Goal: Navigation & Orientation: Find specific page/section

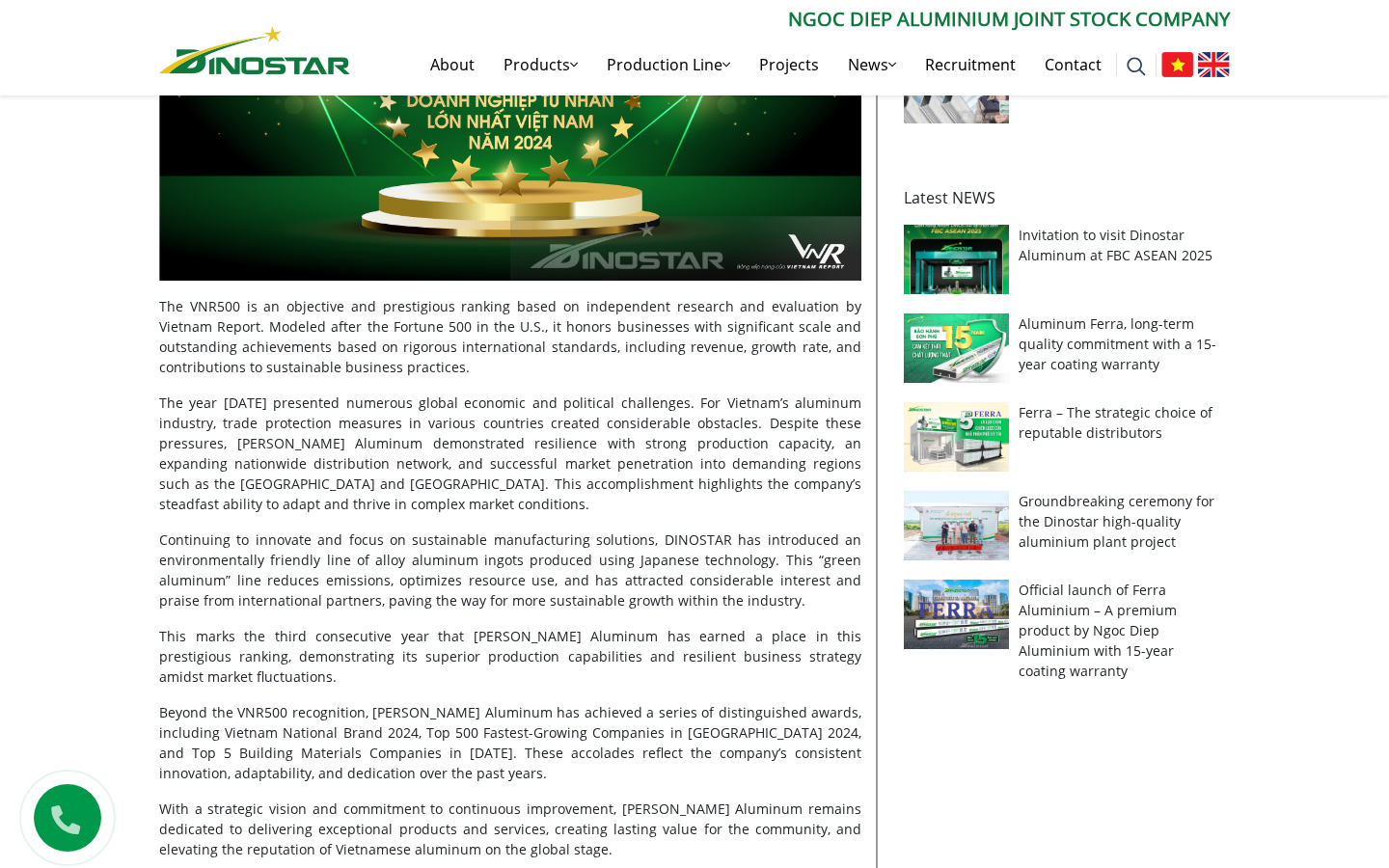
scroll to position [813, 0]
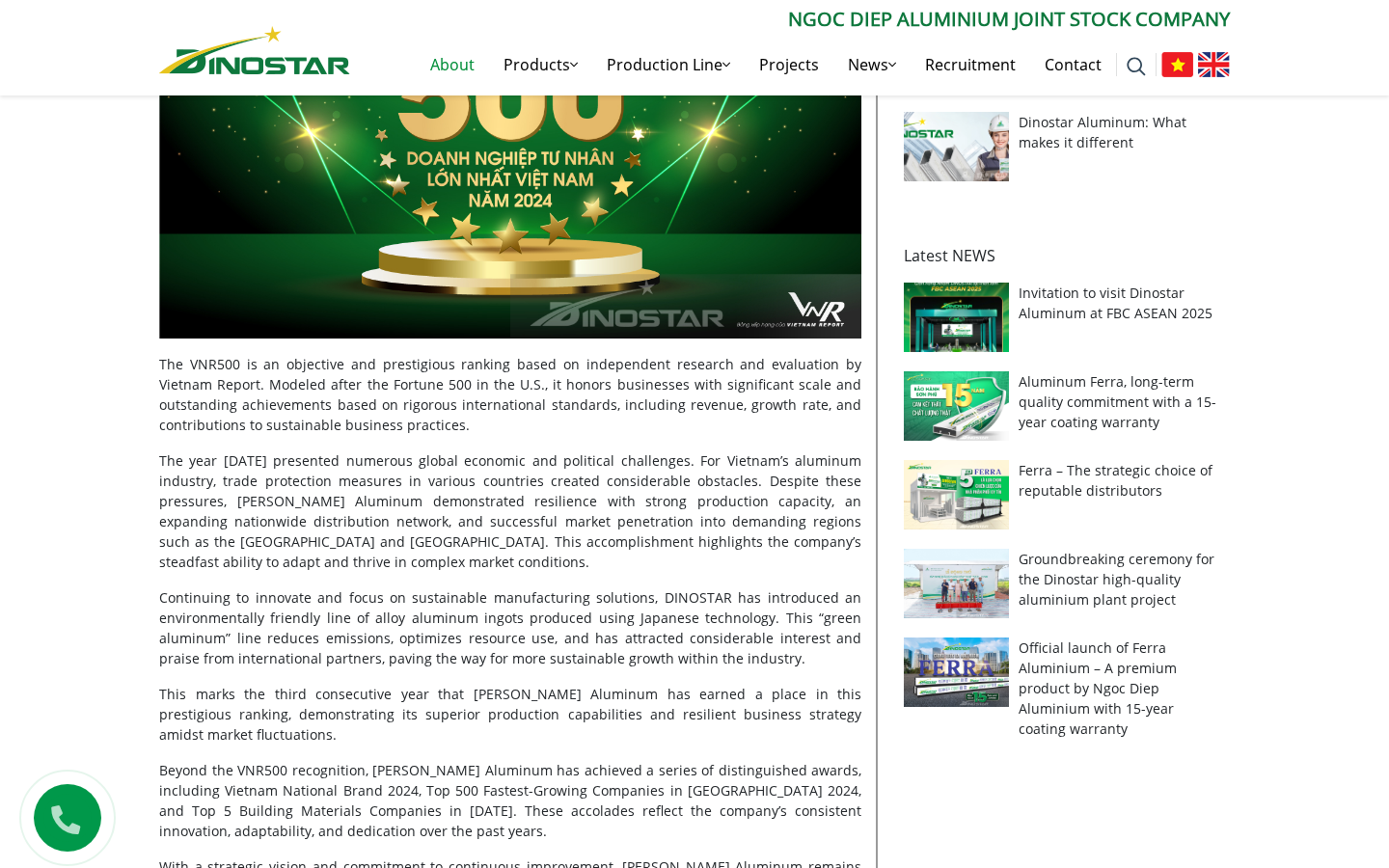
click at [455, 71] on link "About" at bounding box center [452, 64] width 73 height 62
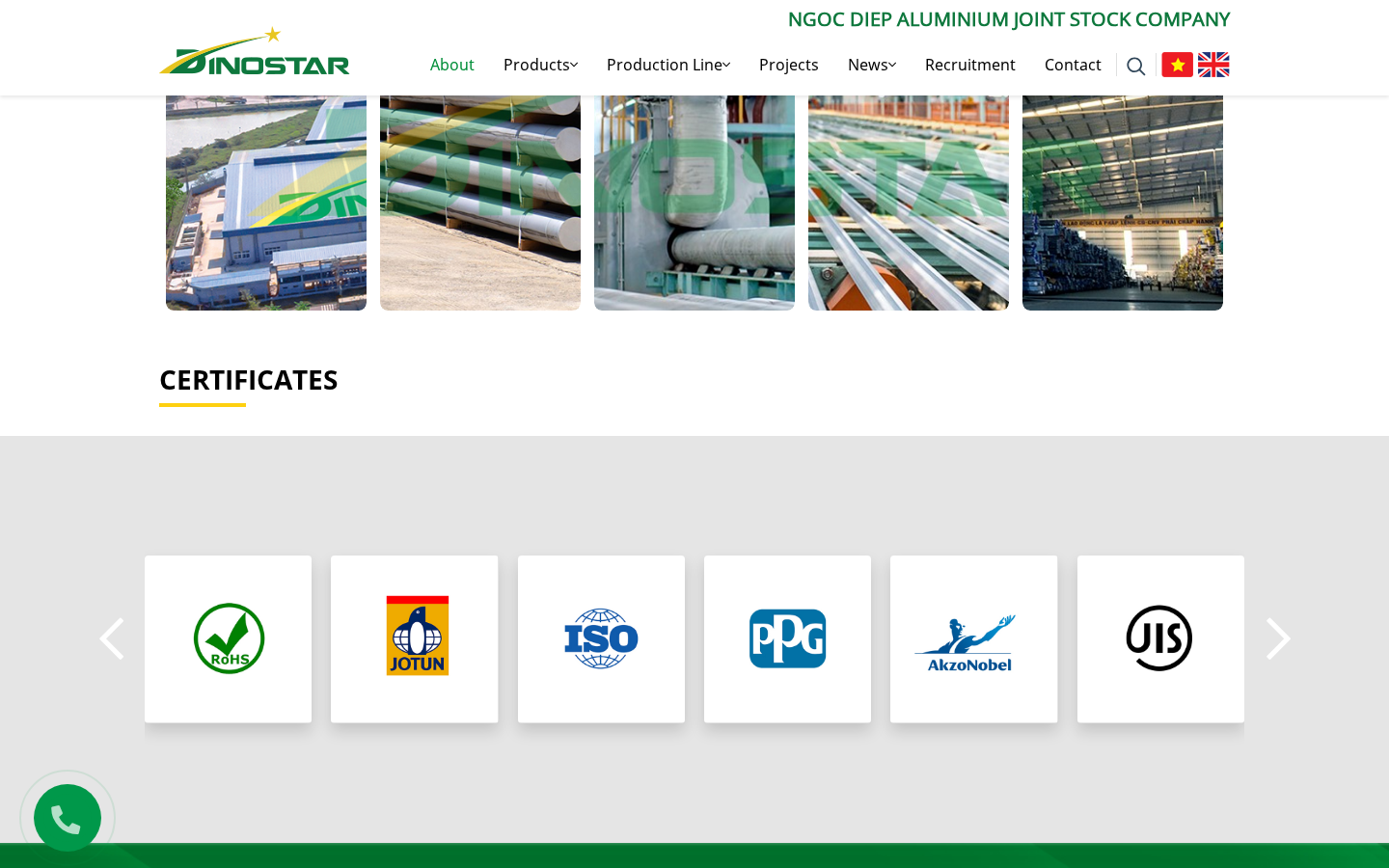
scroll to position [1333, 0]
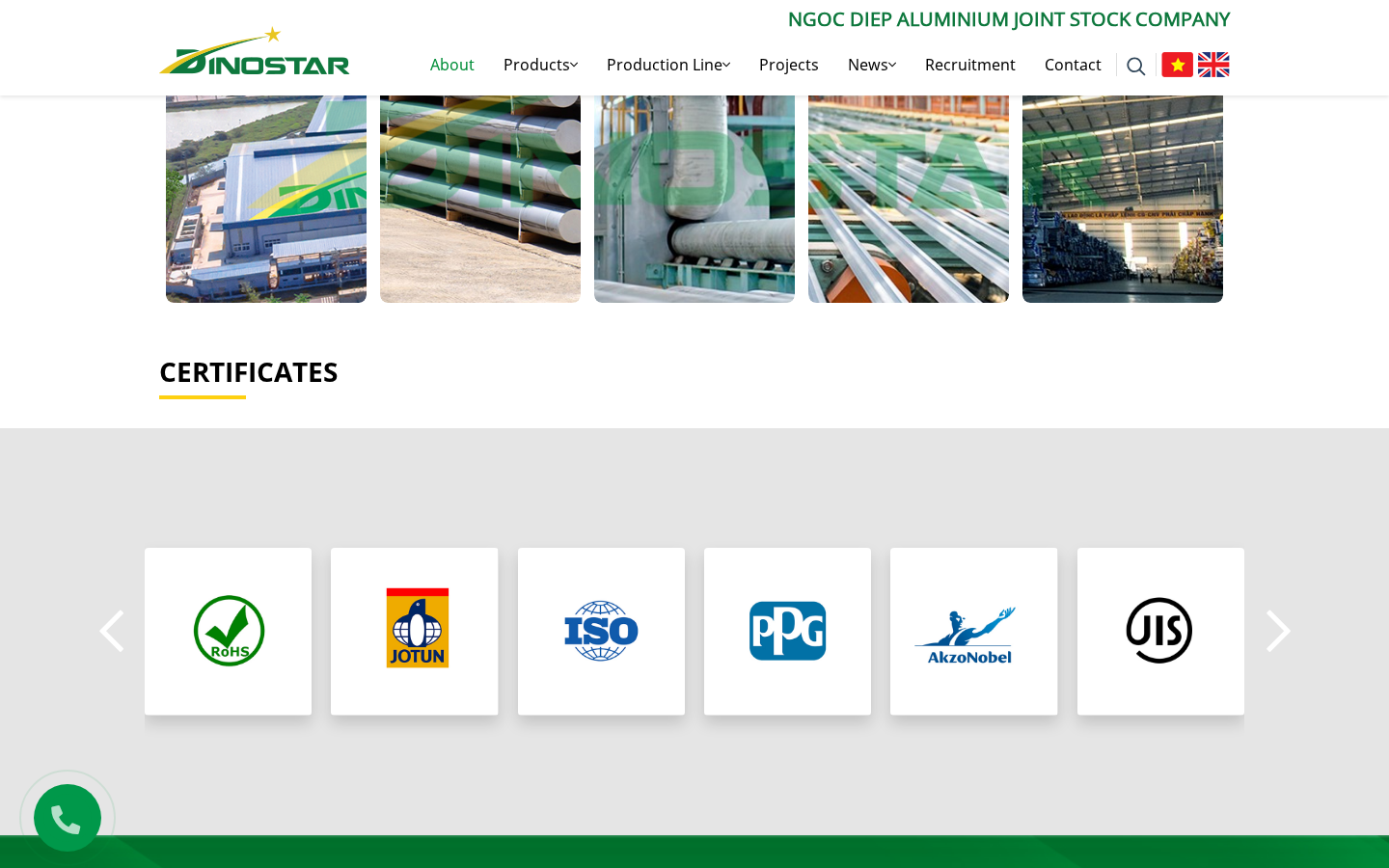
click at [97, 597] on button "Previous" at bounding box center [110, 631] width 38 height 68
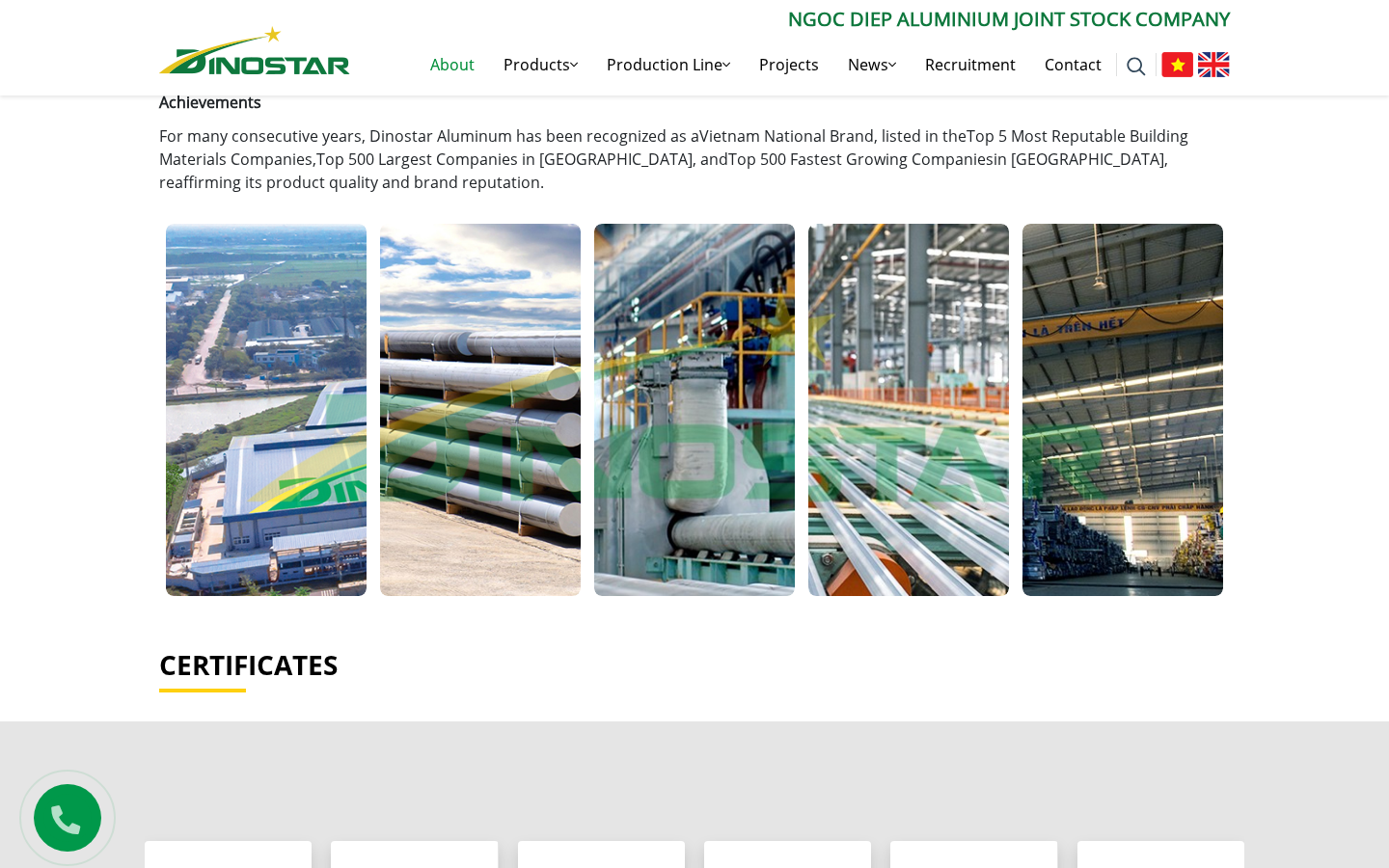
scroll to position [946, 0]
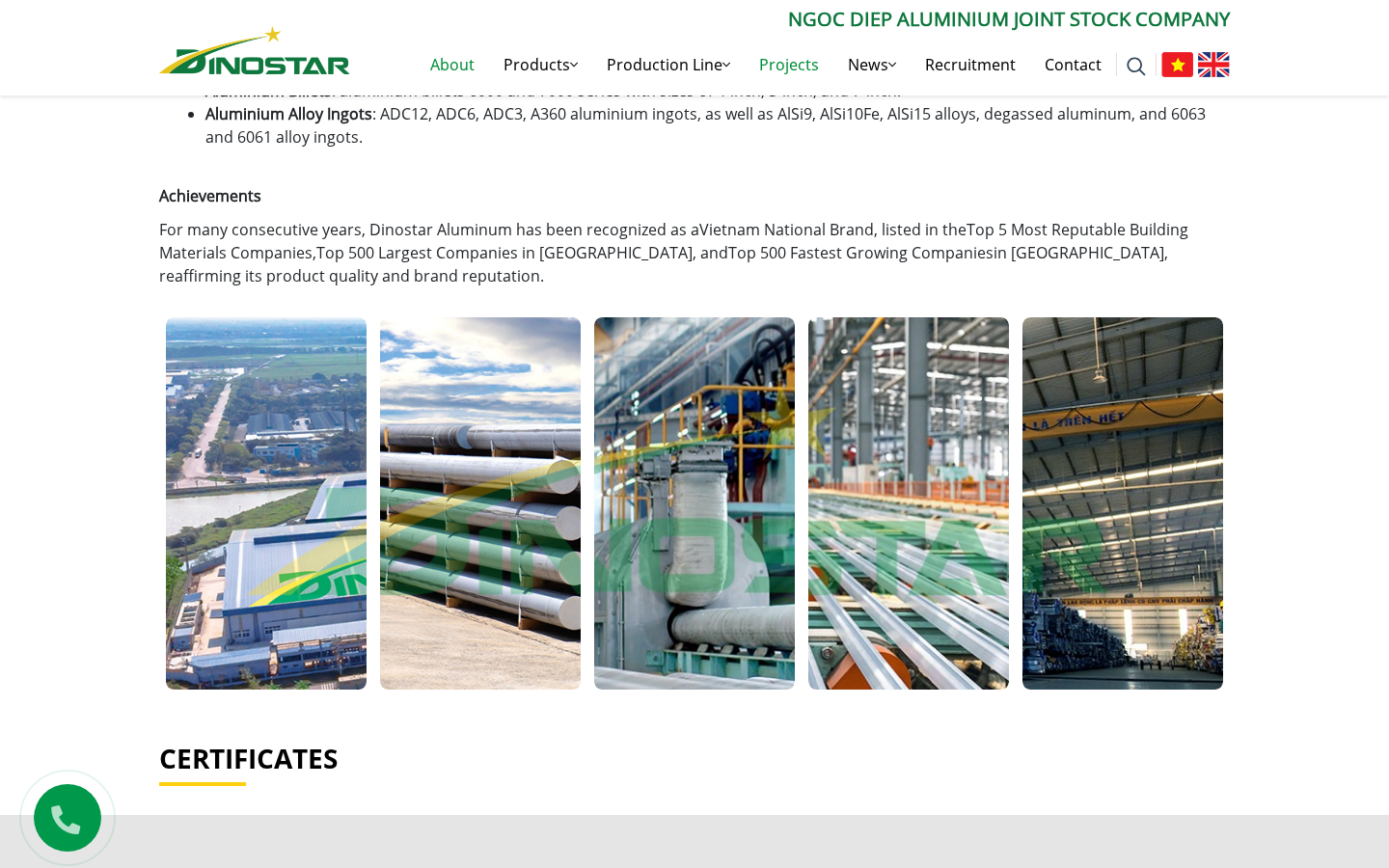
click at [789, 65] on link "Projects" at bounding box center [789, 64] width 89 height 62
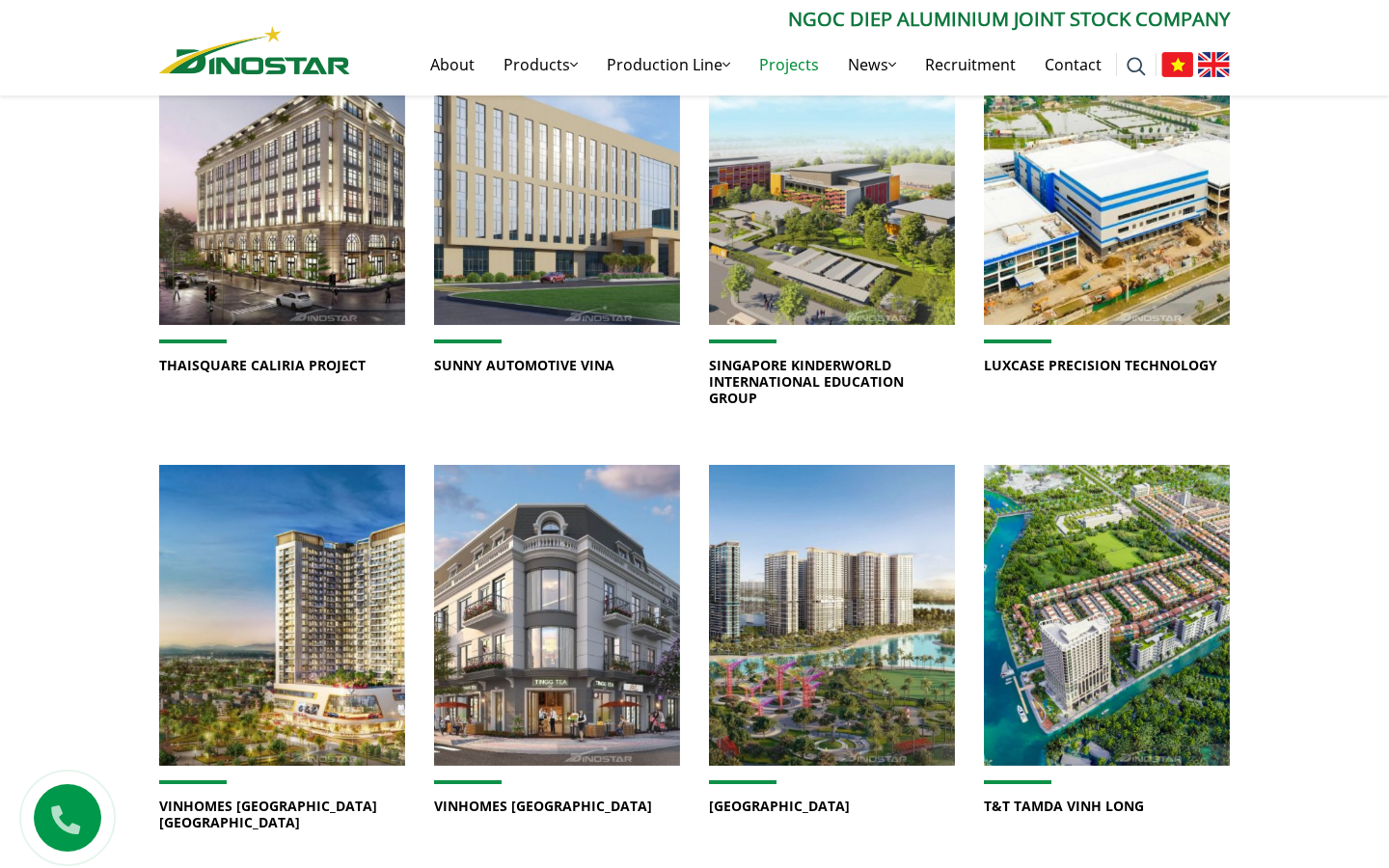
scroll to position [1141, 0]
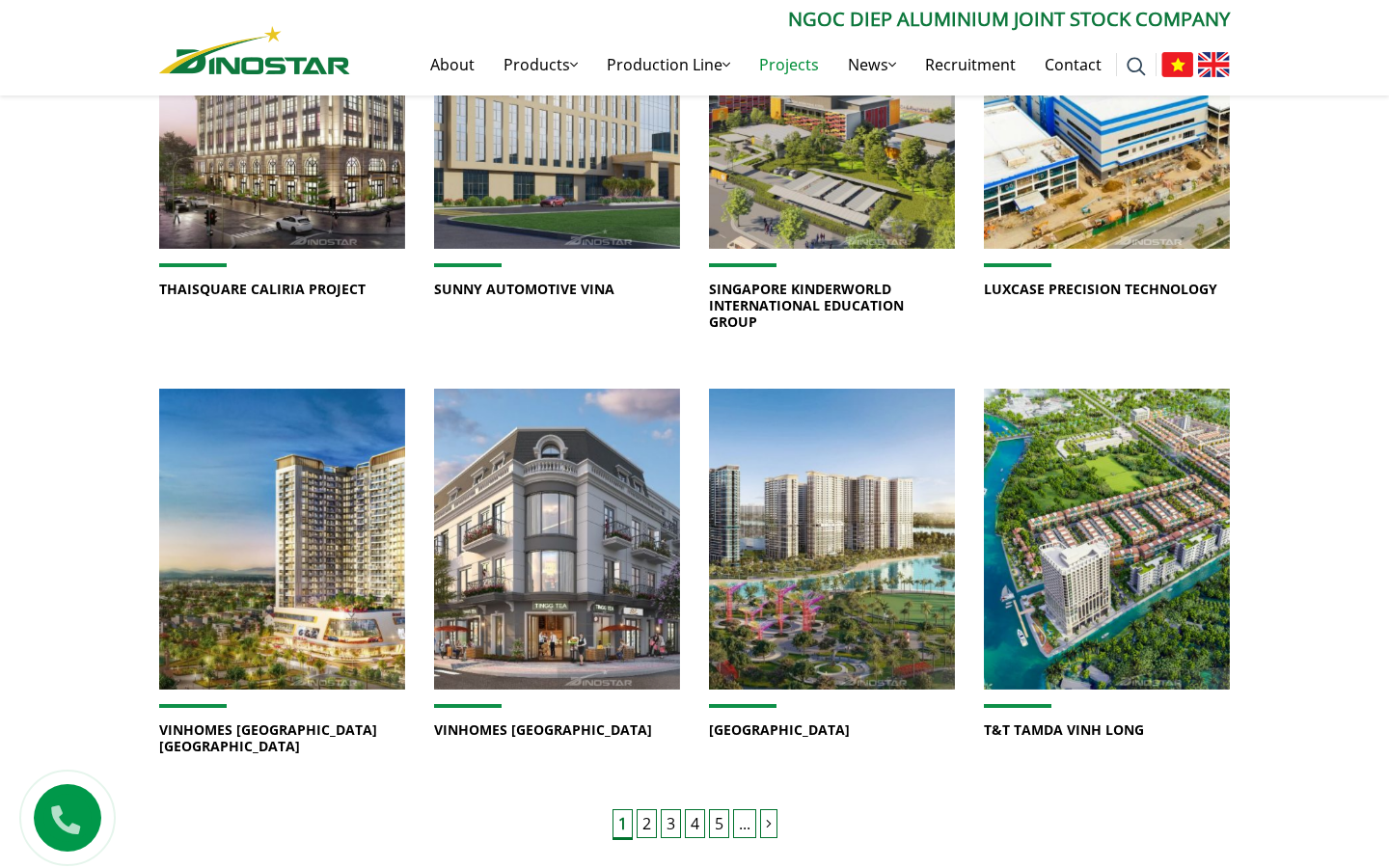
click at [648, 809] on link "2" at bounding box center [647, 823] width 21 height 29
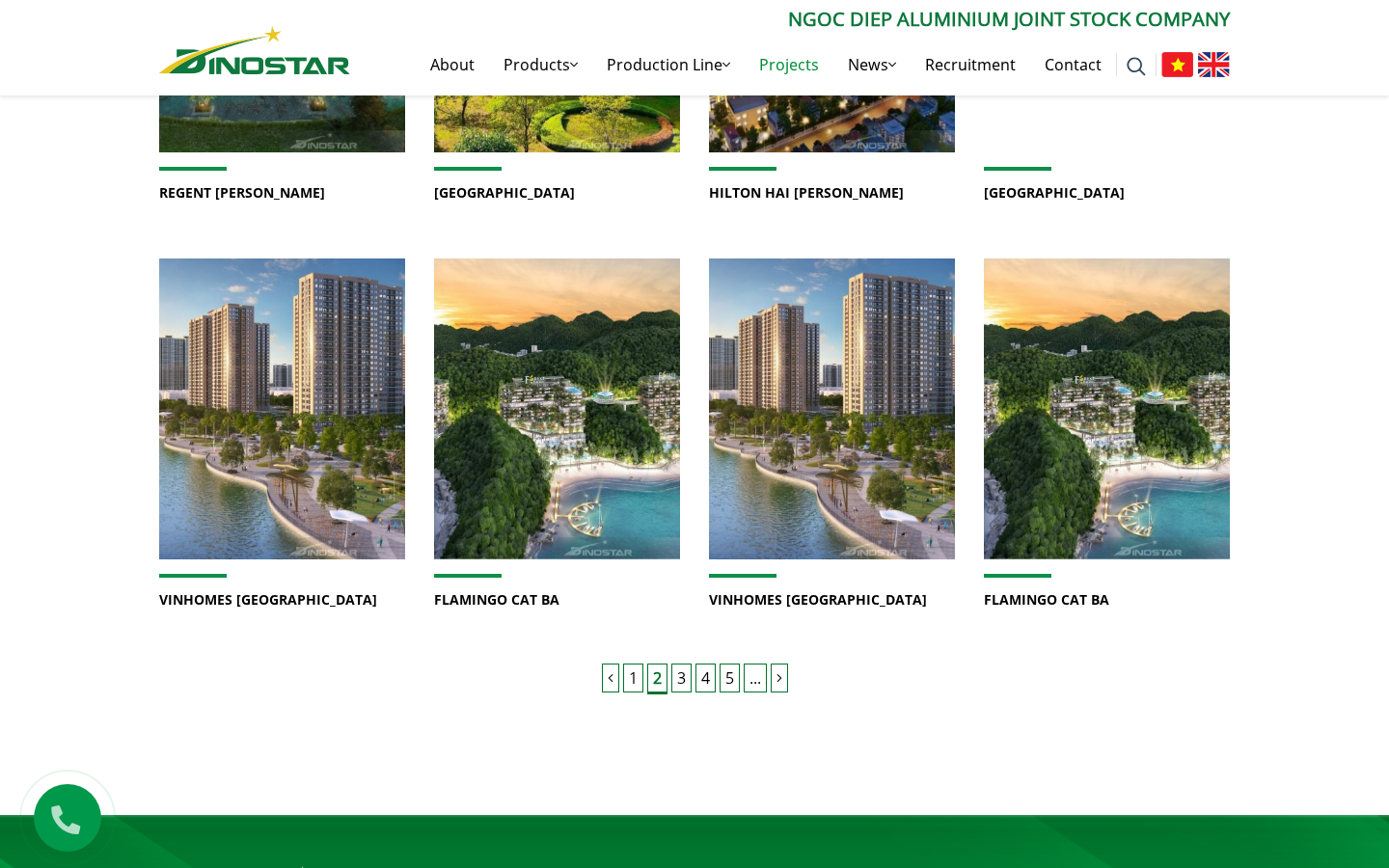
scroll to position [1562, 0]
